Goal: Task Accomplishment & Management: Manage account settings

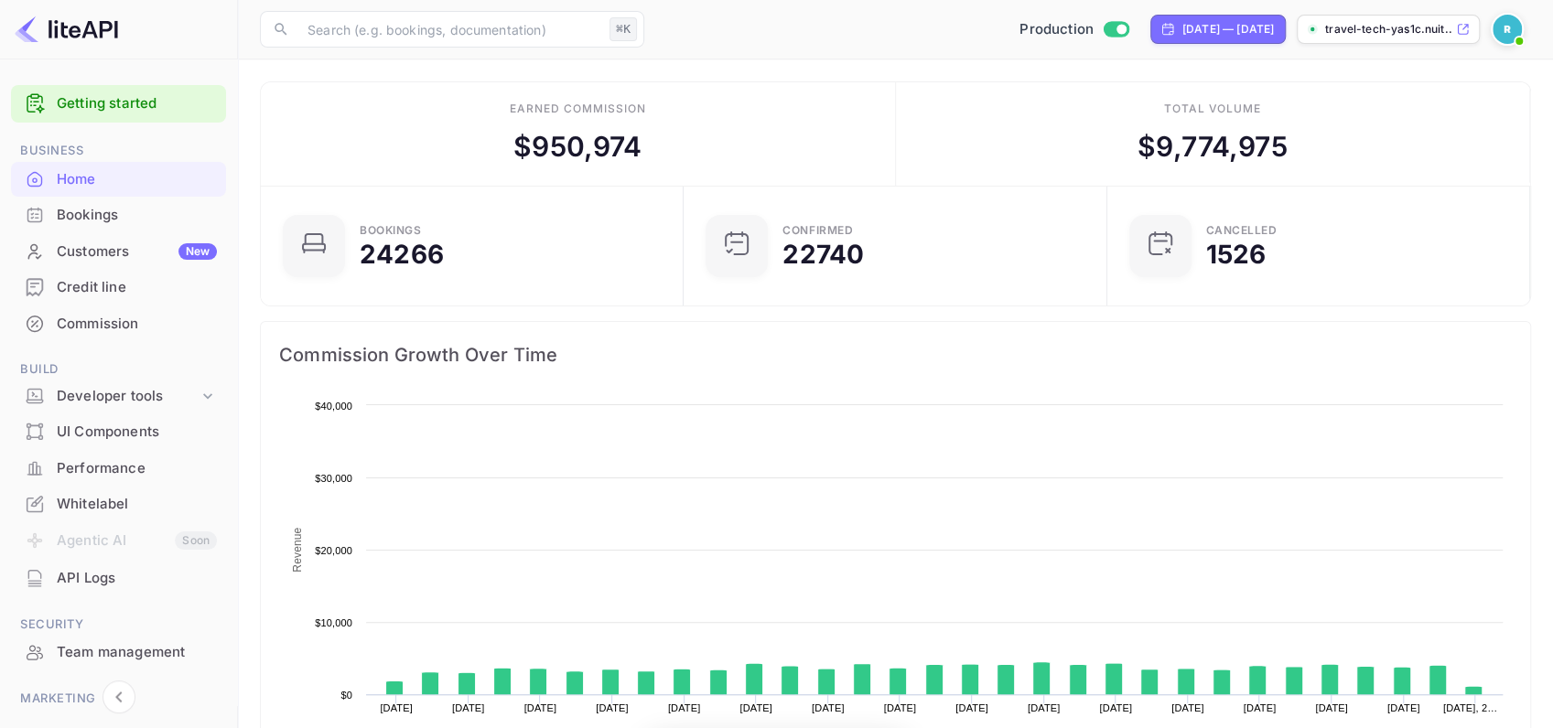
scroll to position [287, 404]
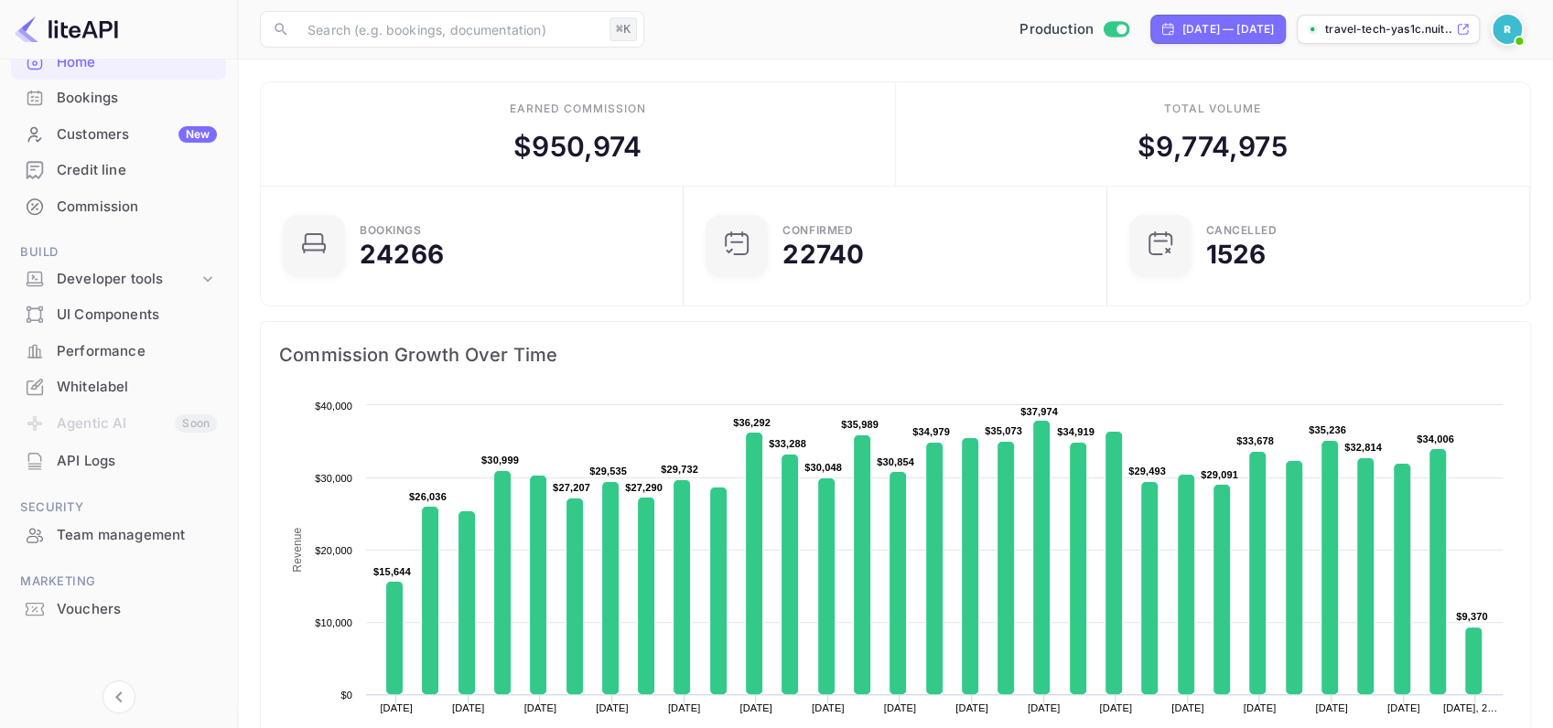
click at [1512, 39] on span at bounding box center [1519, 41] width 18 height 18
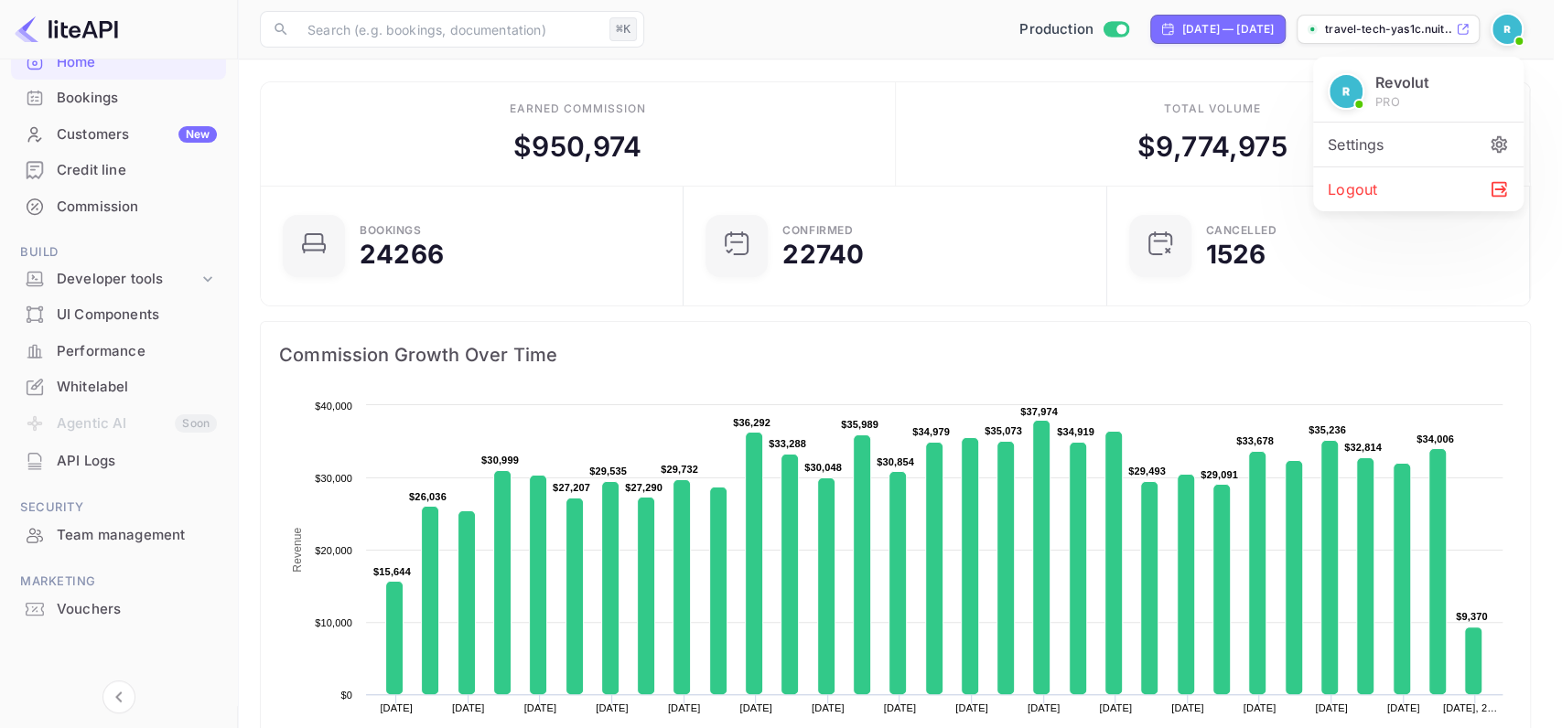
click at [1400, 135] on div "Settings" at bounding box center [1418, 145] width 210 height 44
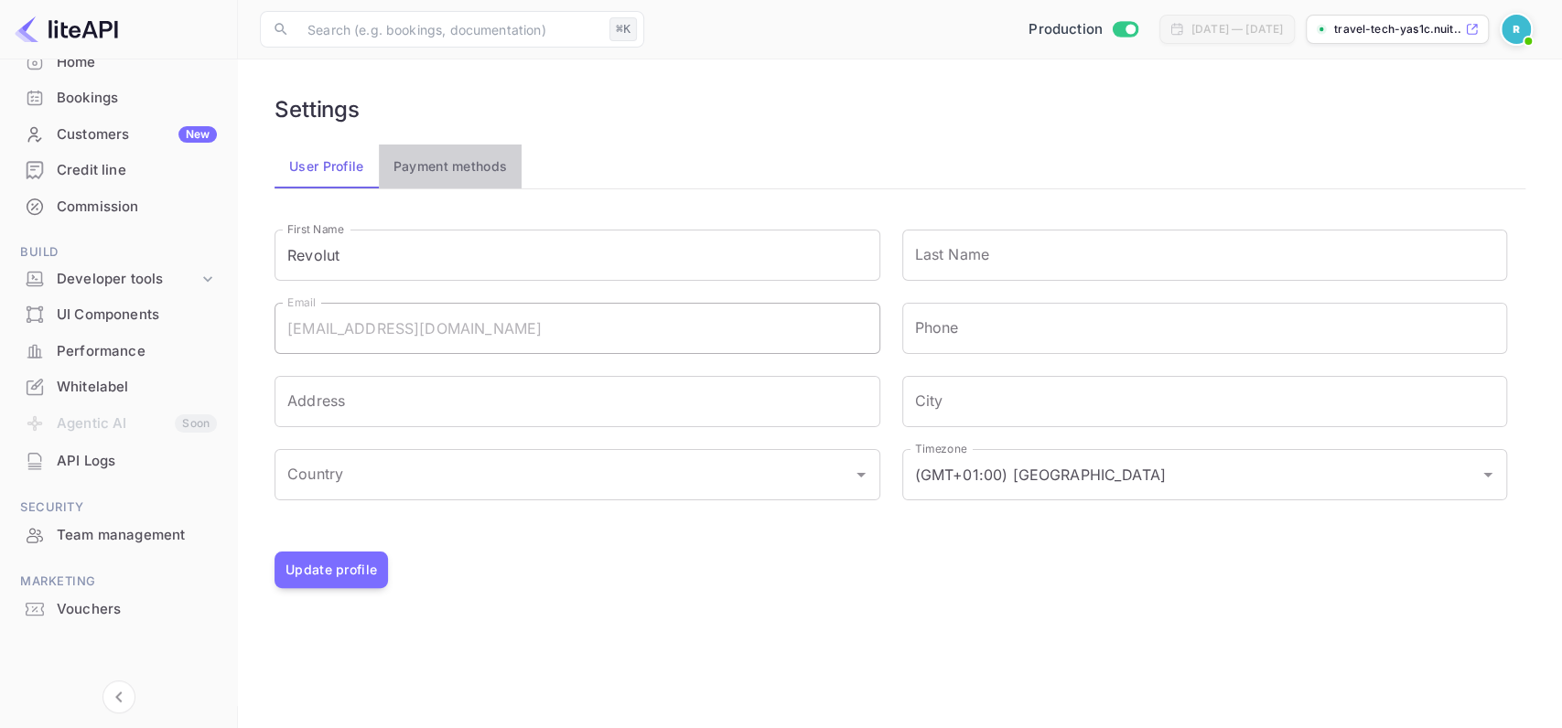
click at [411, 164] on button "Payment methods" at bounding box center [451, 167] width 144 height 44
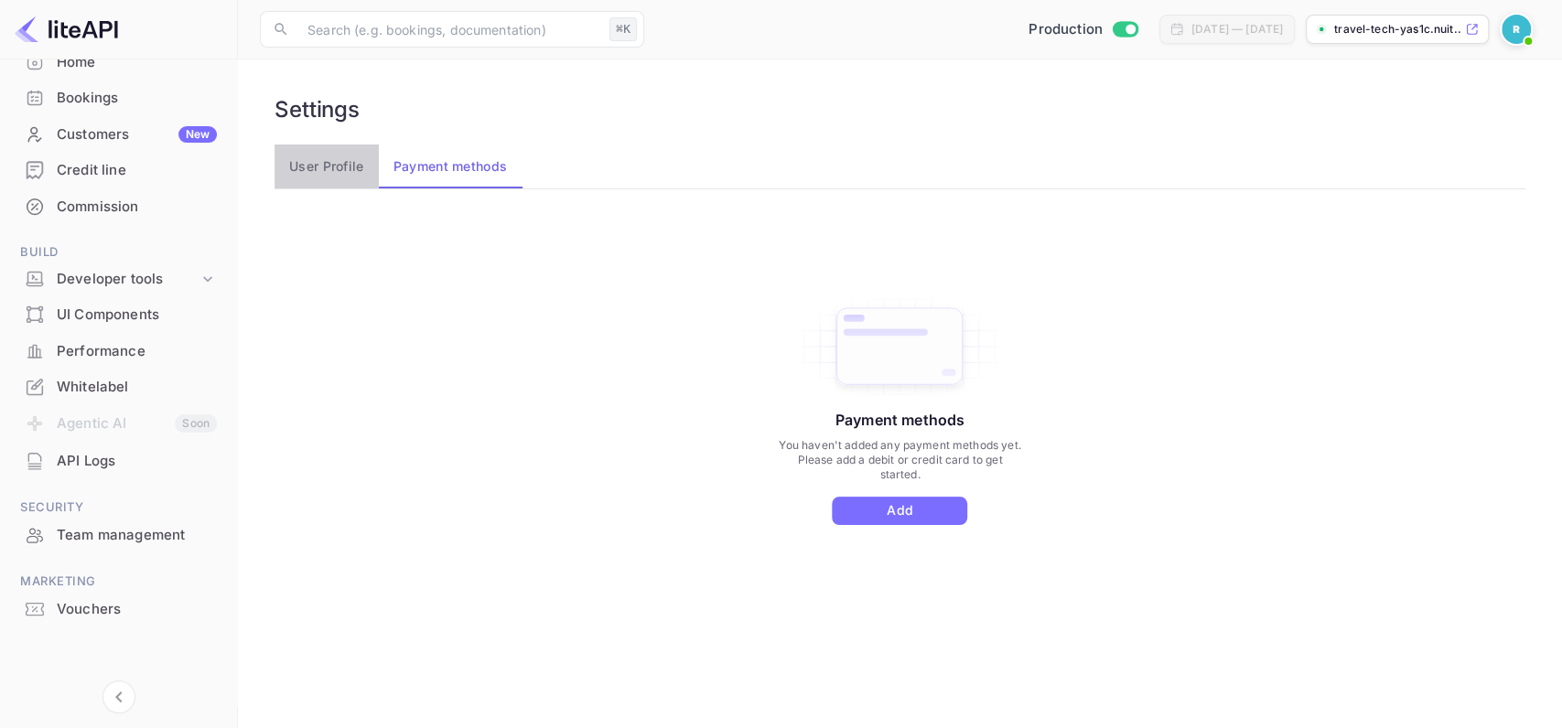
click at [346, 170] on button "User Profile" at bounding box center [327, 167] width 104 height 44
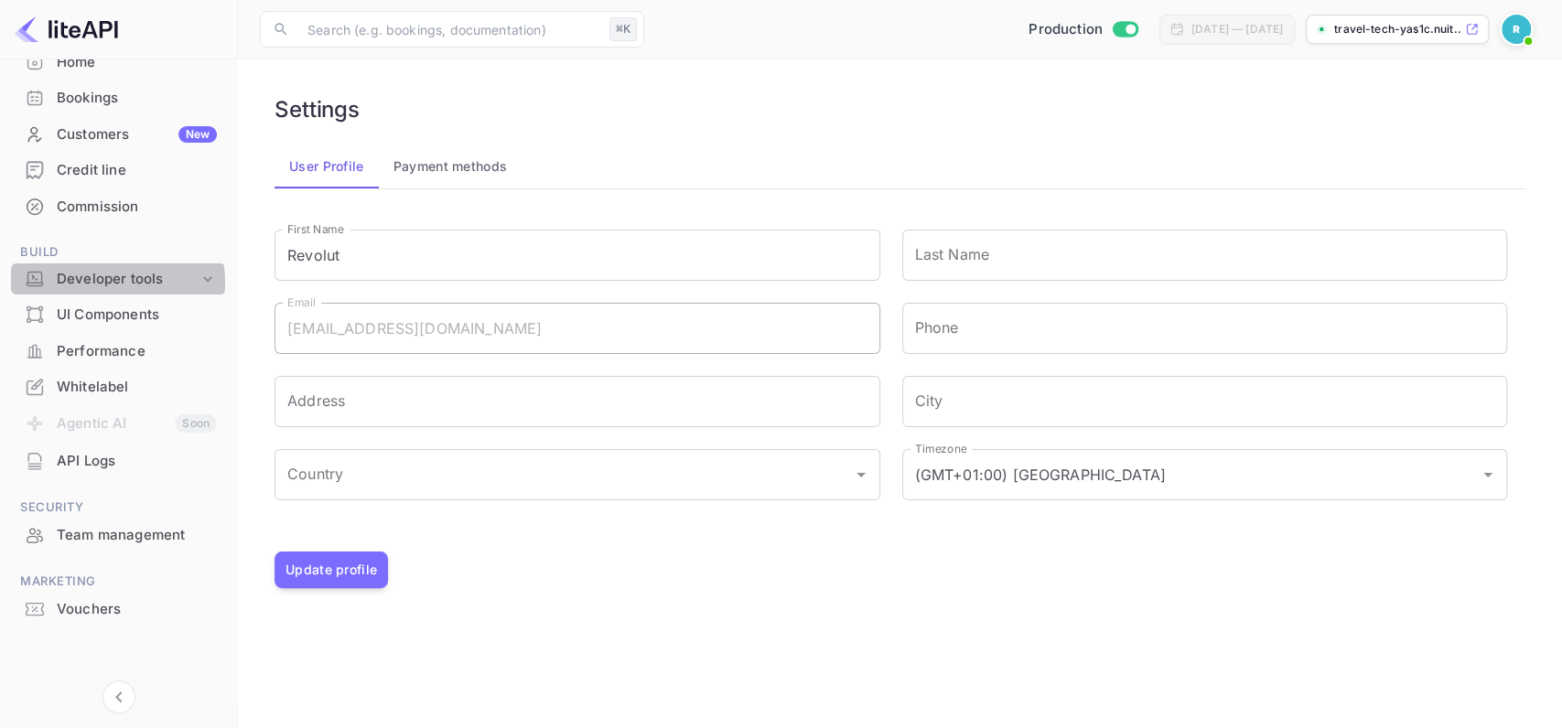
click at [115, 281] on div "Developer tools" at bounding box center [128, 279] width 142 height 21
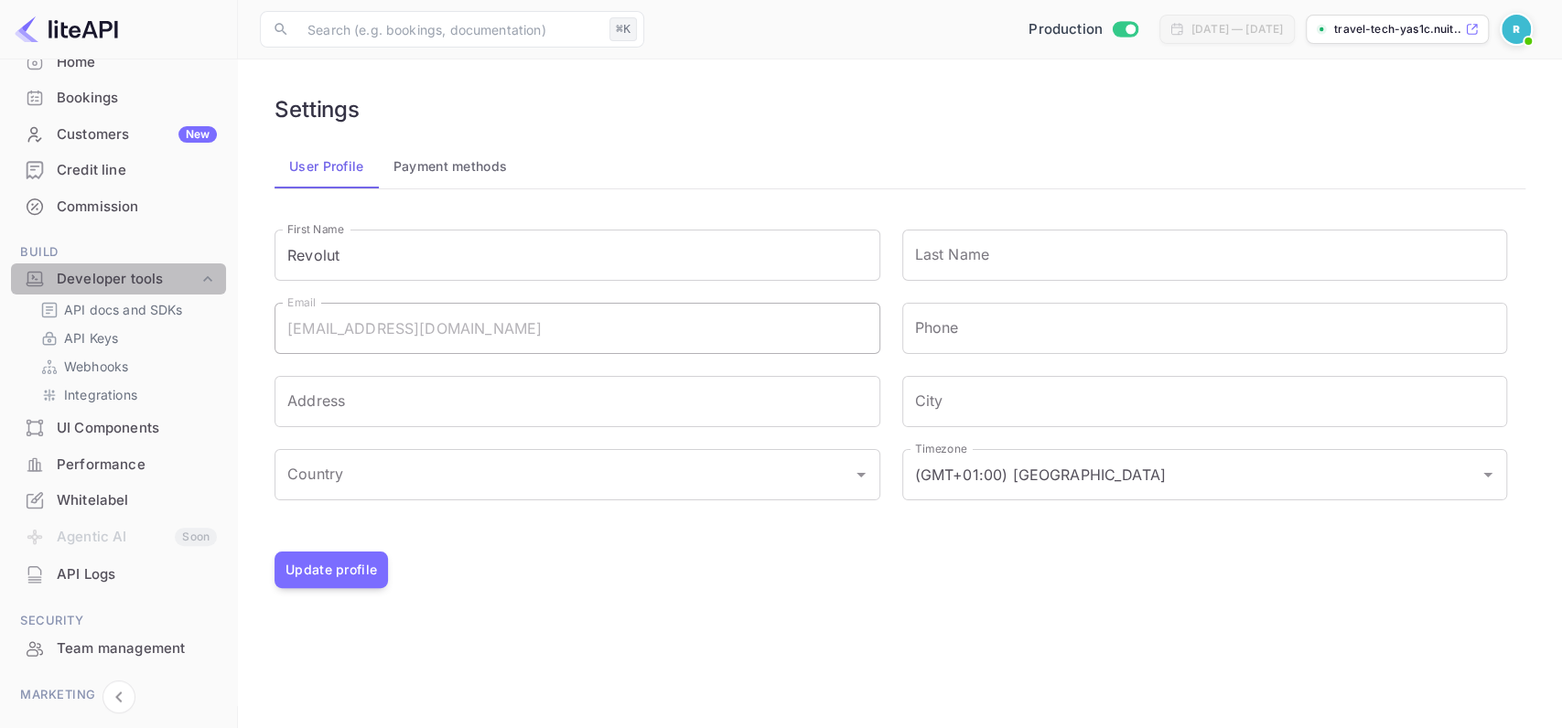
click at [132, 278] on div "Developer tools" at bounding box center [128, 279] width 142 height 21
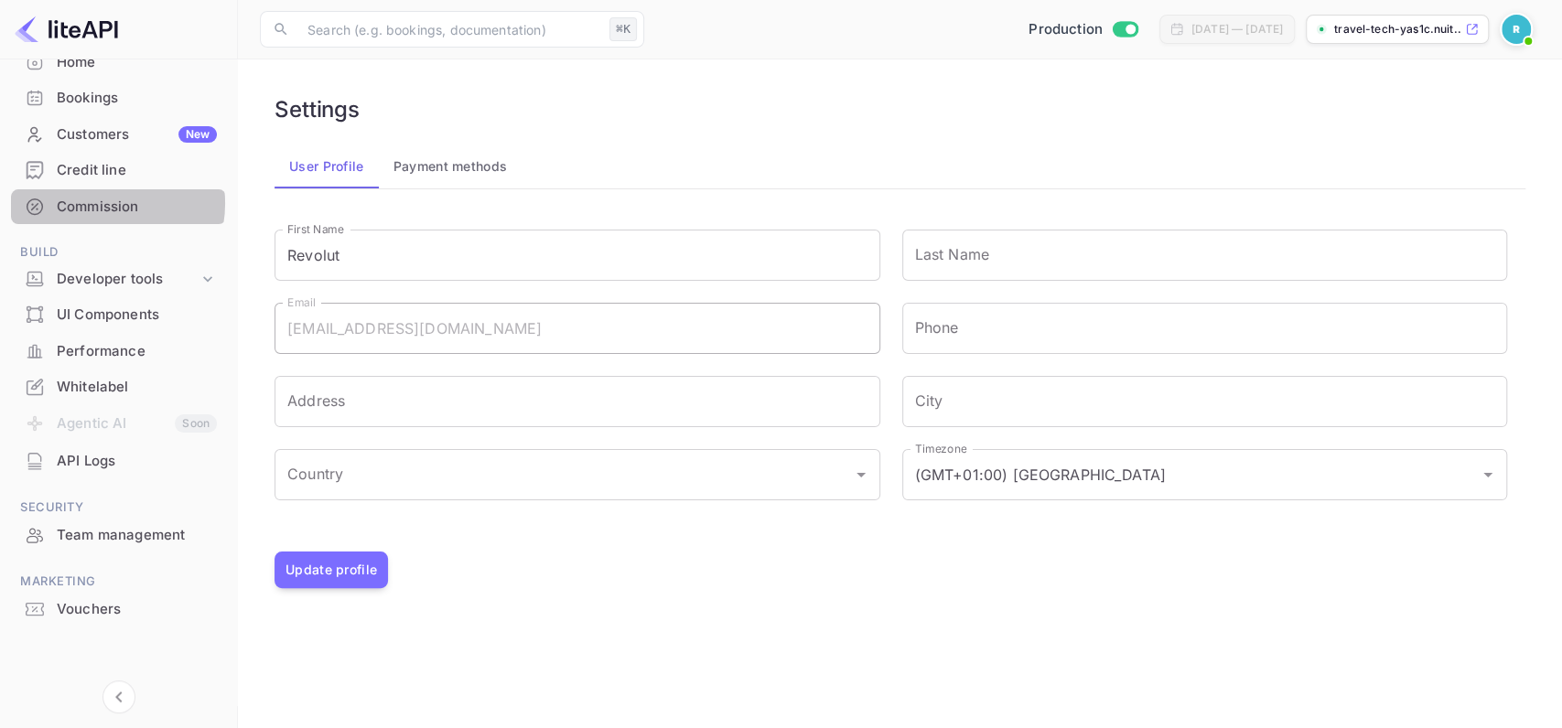
click at [104, 203] on div "Commission" at bounding box center [137, 207] width 160 height 21
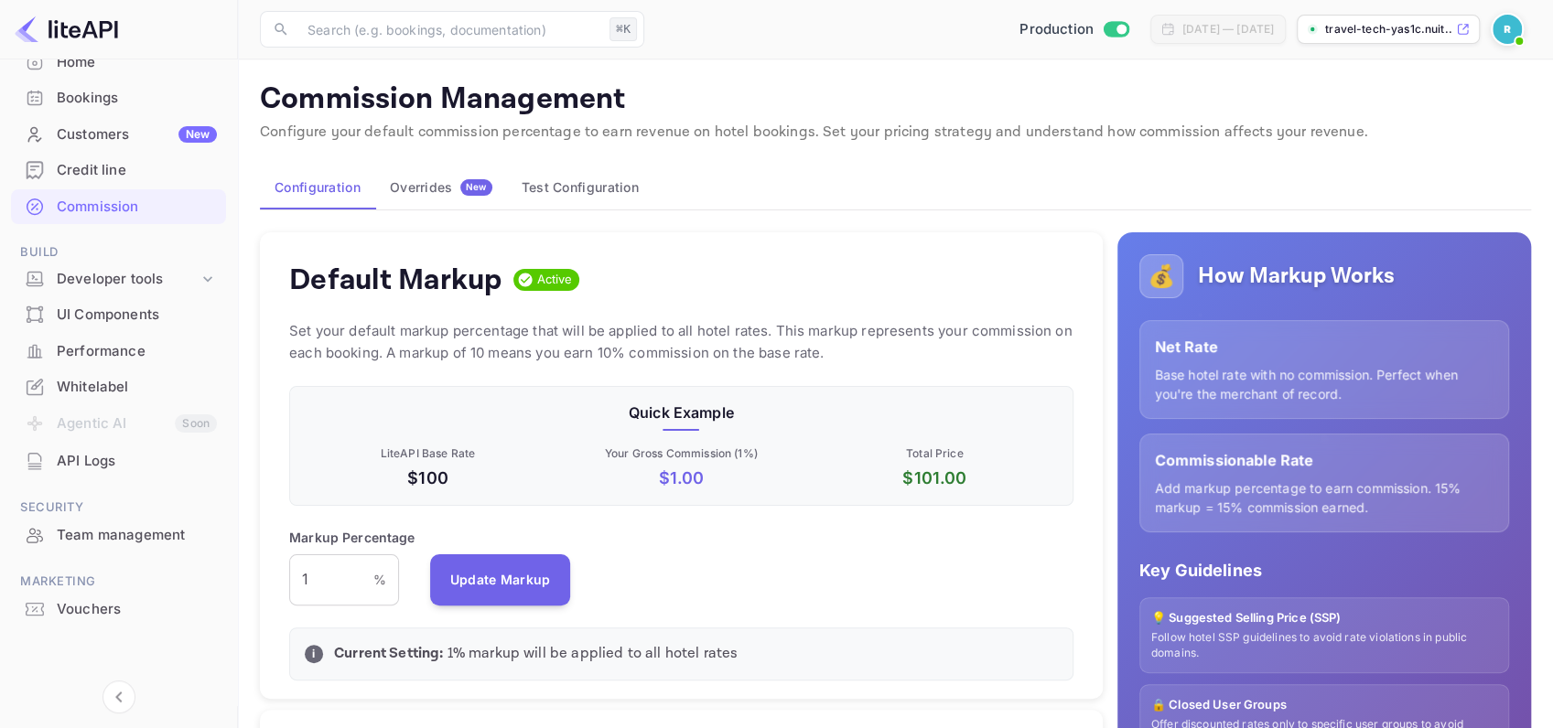
scroll to position [315, 774]
click at [434, 182] on div "Overrides New" at bounding box center [441, 187] width 102 height 16
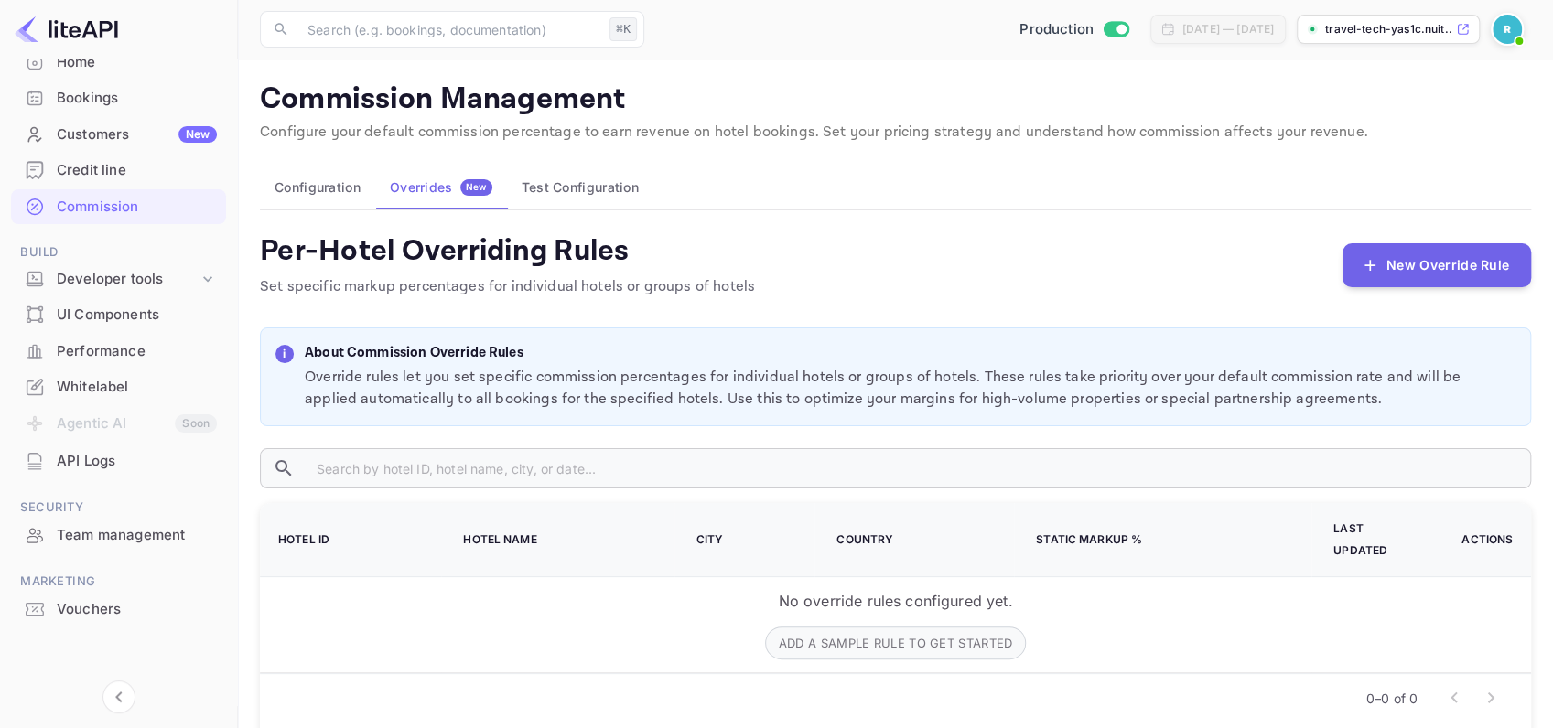
scroll to position [20, 0]
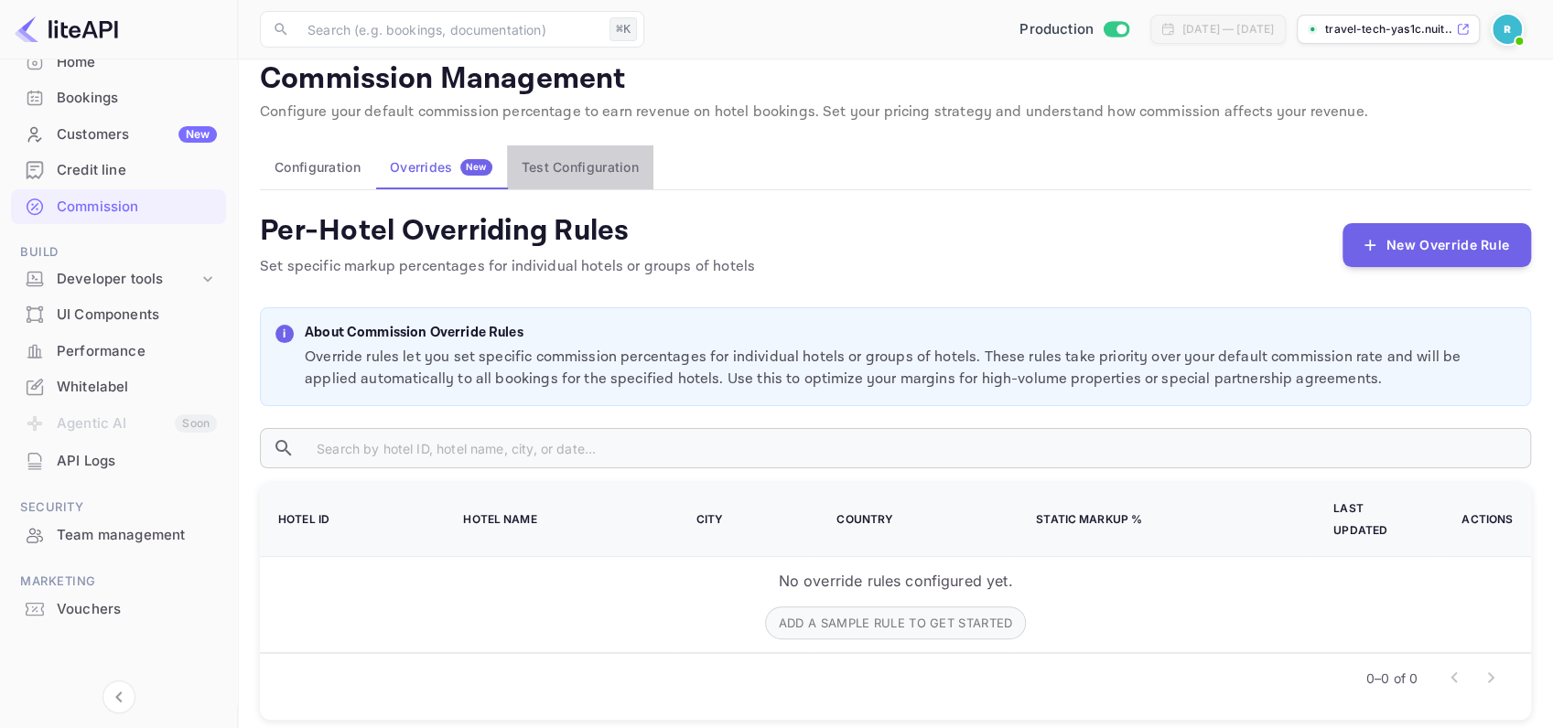
click at [555, 163] on button "Test Configuration" at bounding box center [580, 168] width 146 height 44
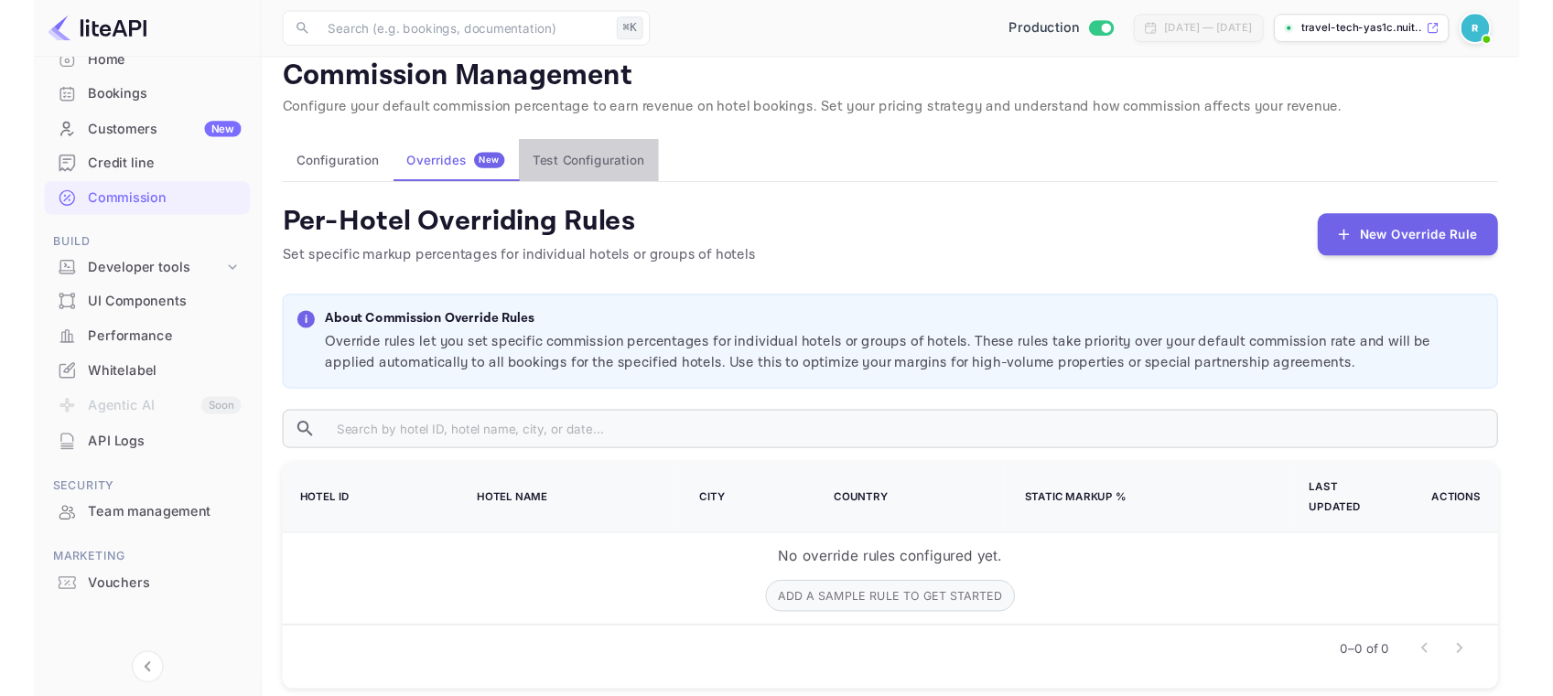
scroll to position [11, 0]
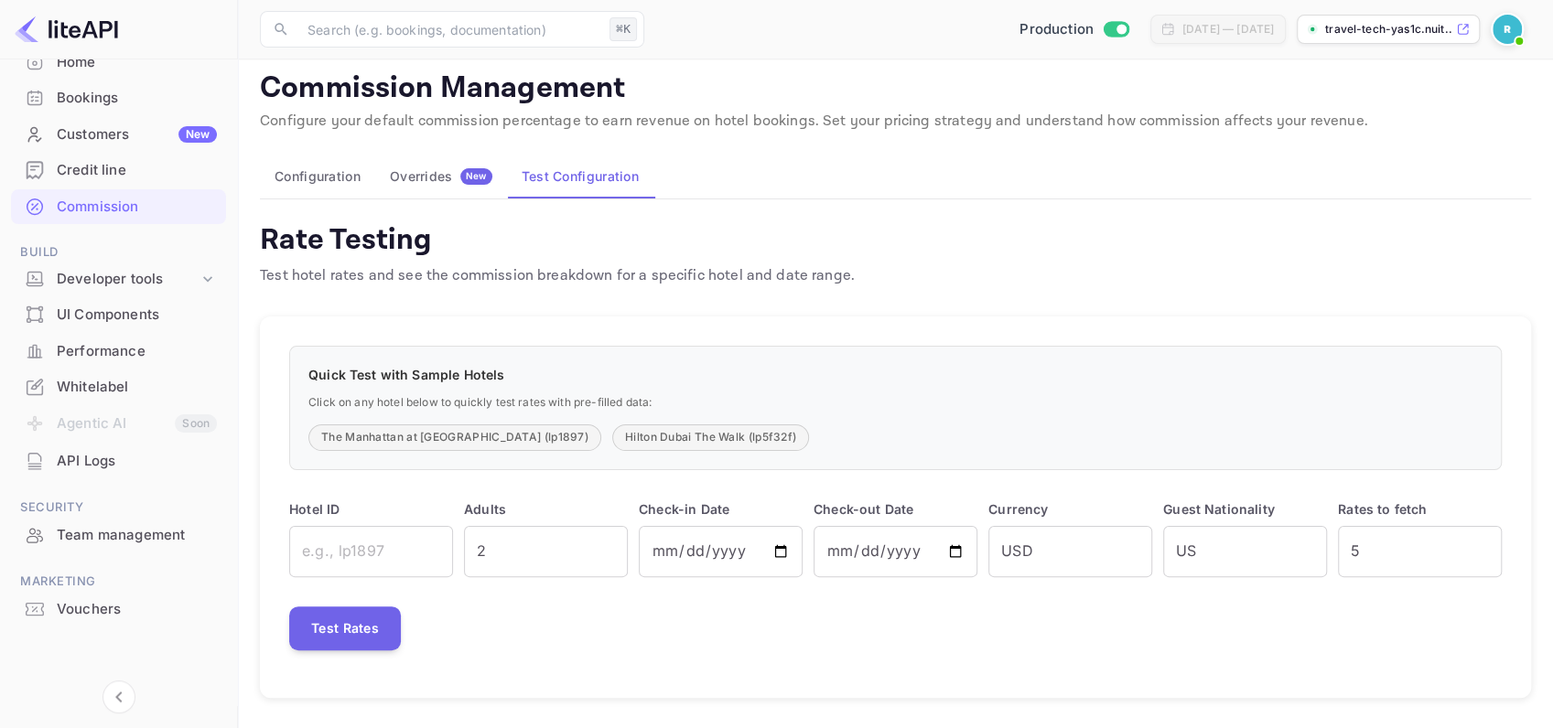
click at [438, 171] on div "Overrides New" at bounding box center [441, 176] width 102 height 16
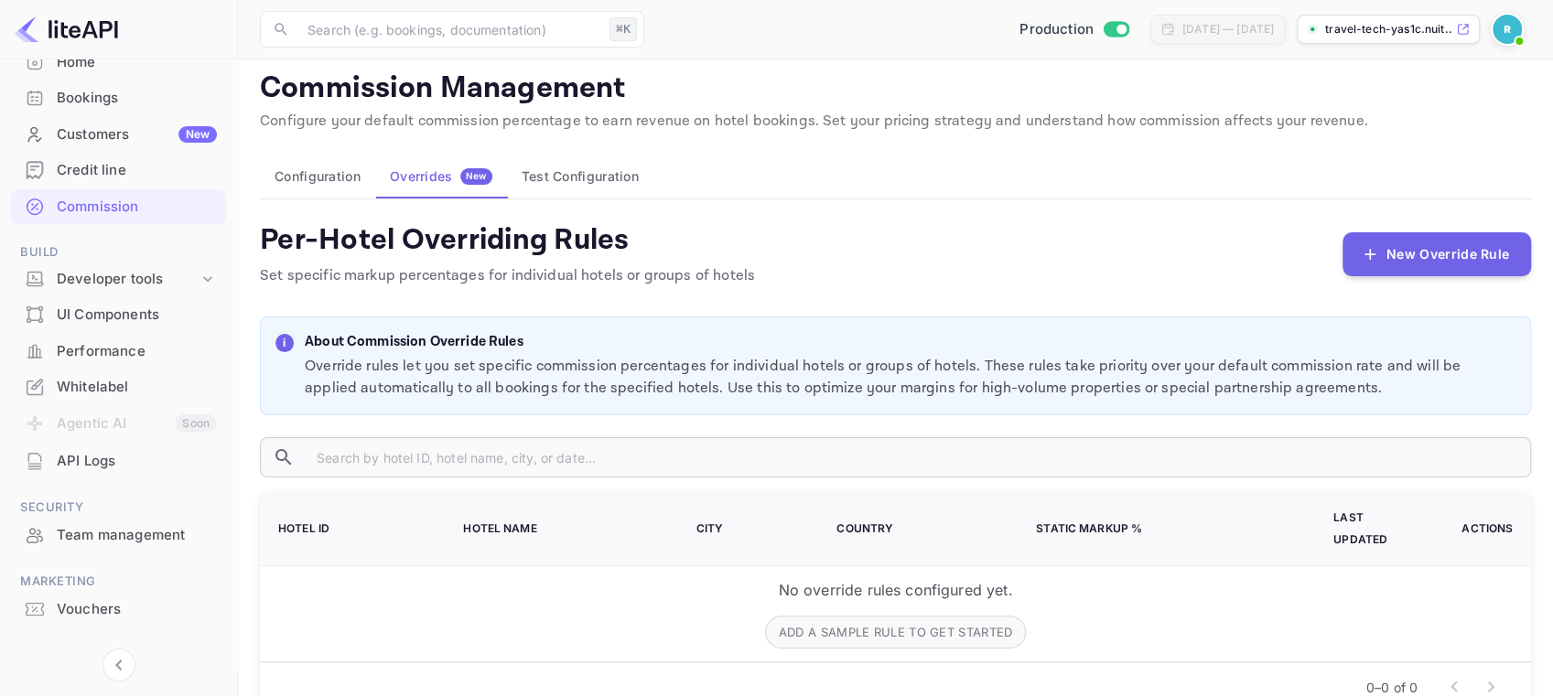
scroll to position [14, 0]
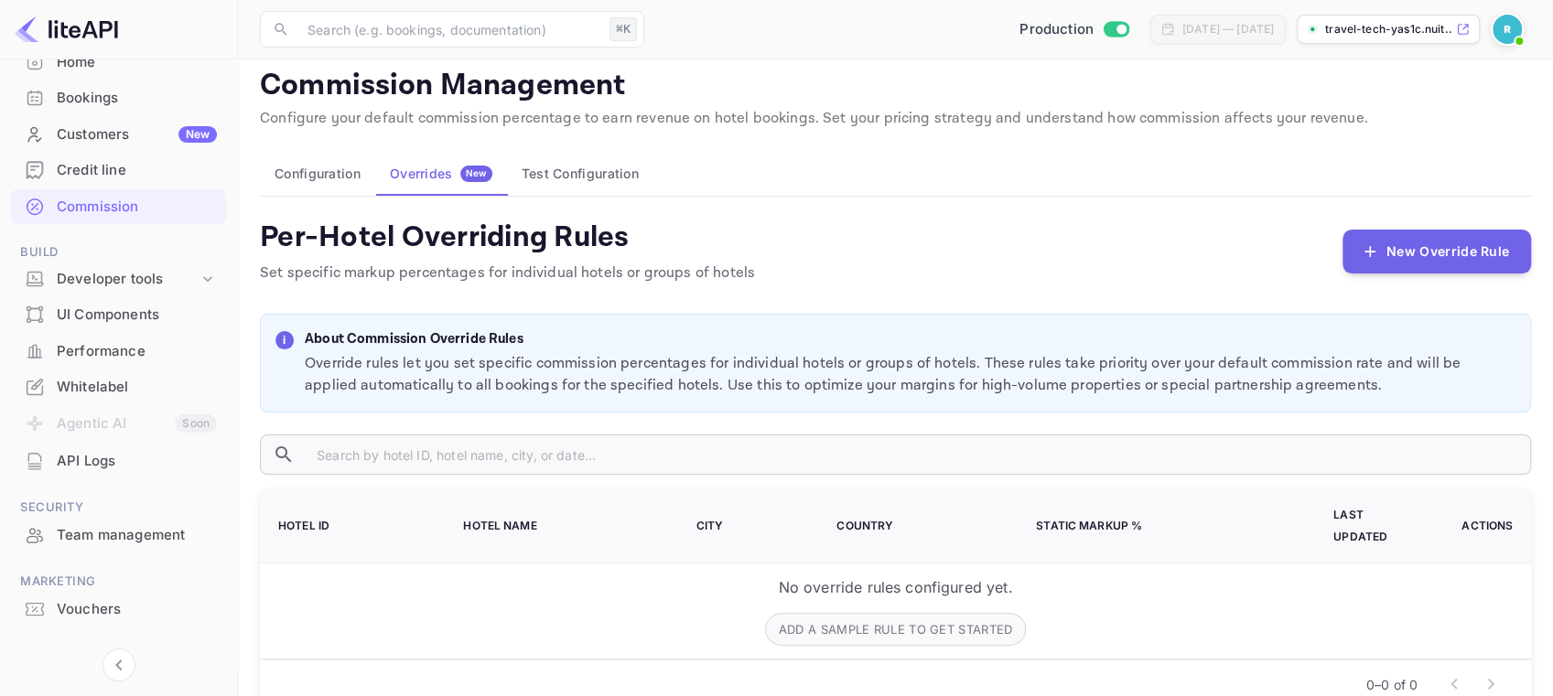
click at [603, 179] on button "Test Configuration" at bounding box center [580, 174] width 146 height 44
